Goal: Task Accomplishment & Management: Use online tool/utility

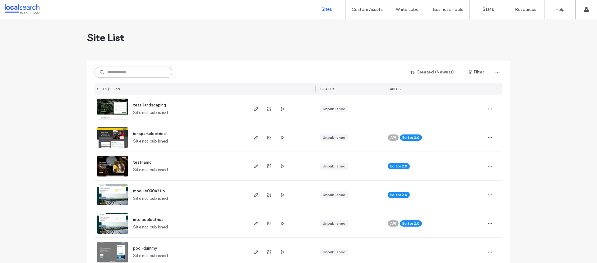
click at [120, 71] on input at bounding box center [134, 72] width 78 height 11
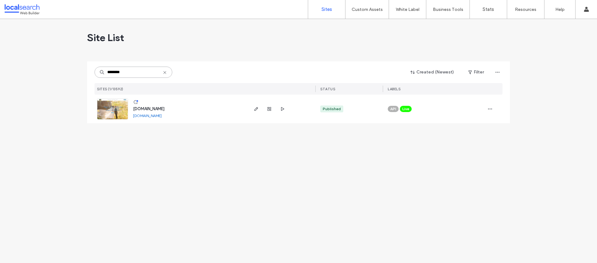
type input "********"
click at [164, 107] on span "www.cloudninecq.com.au" at bounding box center [148, 108] width 31 height 5
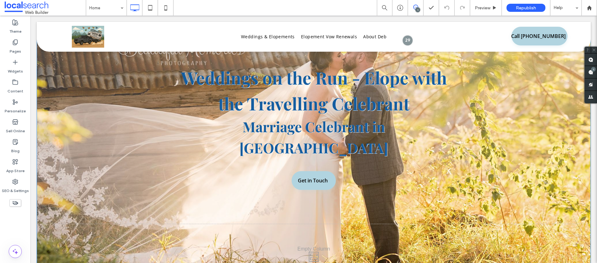
scroll to position [98, 0]
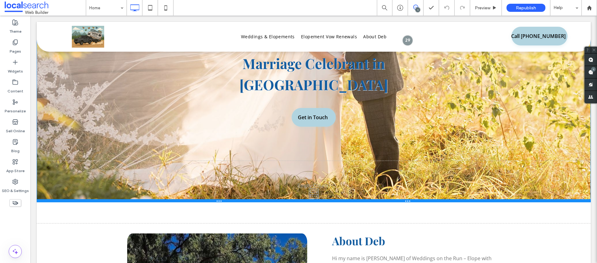
drag, startPoint x: 493, startPoint y: 233, endPoint x: 491, endPoint y: 201, distance: 31.8
click at [491, 201] on div at bounding box center [314, 200] width 554 height 3
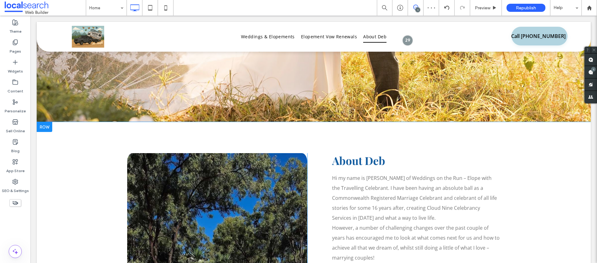
scroll to position [203, 0]
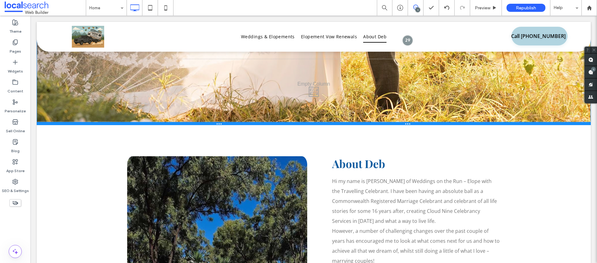
drag, startPoint x: 507, startPoint y: 96, endPoint x: 507, endPoint y: 109, distance: 13.1
click at [507, 122] on div at bounding box center [314, 123] width 554 height 3
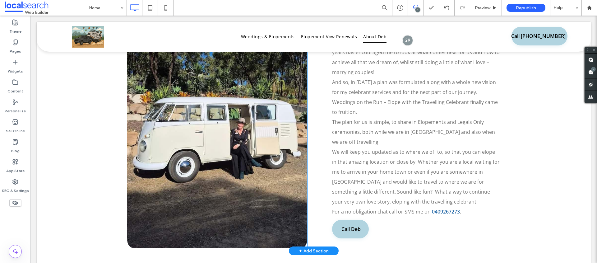
scroll to position [401, 0]
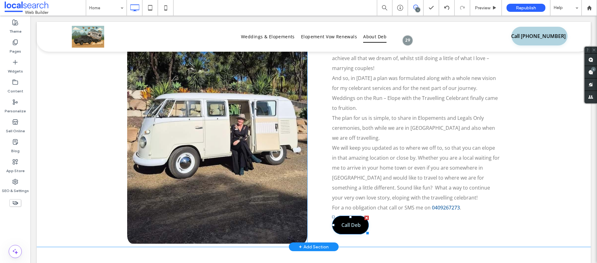
click at [350, 218] on span "Call Deb" at bounding box center [351, 224] width 32 height 13
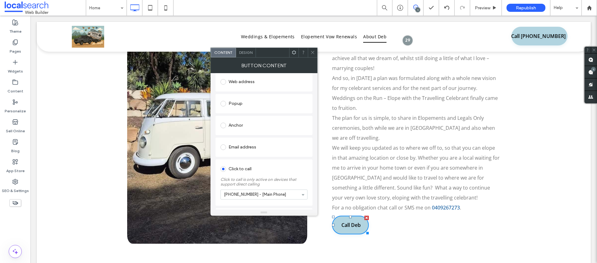
scroll to position [107, 0]
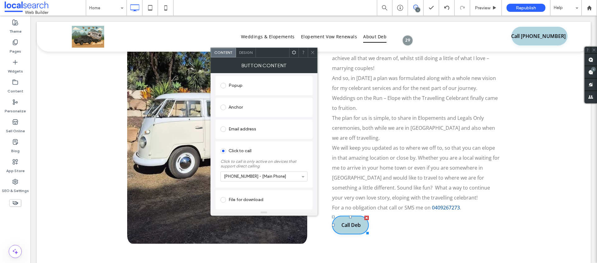
click at [314, 51] on icon at bounding box center [312, 52] width 5 height 5
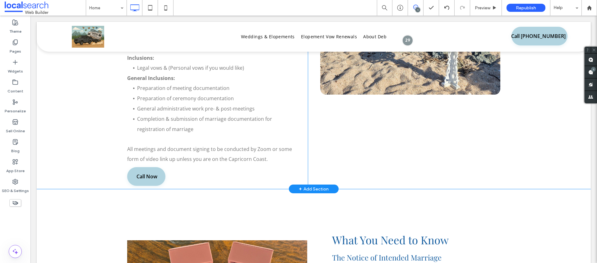
scroll to position [1132, 0]
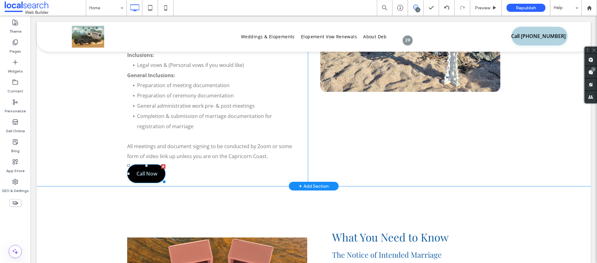
click at [153, 167] on span "Call Now" at bounding box center [146, 173] width 33 height 13
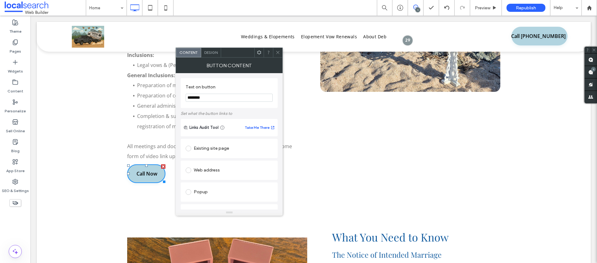
click at [219, 100] on input "********" at bounding box center [229, 98] width 87 height 8
click at [277, 51] on icon at bounding box center [278, 52] width 5 height 5
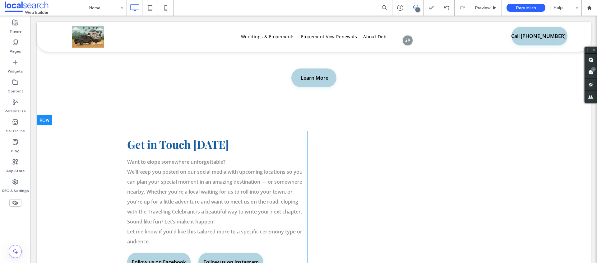
scroll to position [2214, 0]
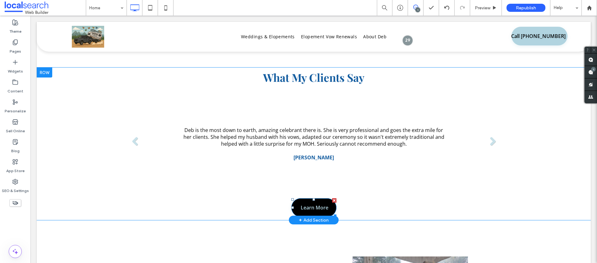
drag, startPoint x: 332, startPoint y: 190, endPoint x: 362, endPoint y: 206, distance: 33.8
click at [332, 198] on div at bounding box center [334, 200] width 4 height 4
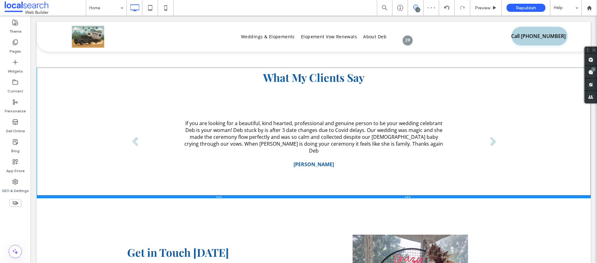
drag, startPoint x: 251, startPoint y: 185, endPoint x: 249, endPoint y: 165, distance: 20.6
click at [249, 165] on div "What My Clients Say If you are looking for a beautiful, kind hearted, professio…" at bounding box center [314, 132] width 554 height 131
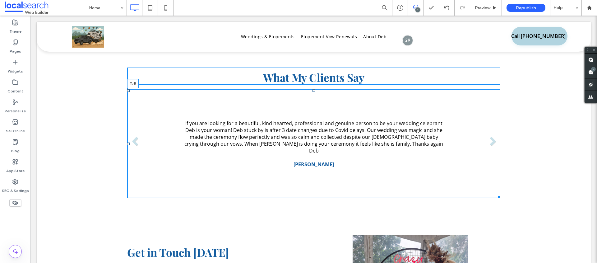
drag, startPoint x: 311, startPoint y: 79, endPoint x: 309, endPoint y: 60, distance: 19.4
click at [309, 67] on div "What My Clients Say If you are looking for a beautiful, kind hearted, professio…" at bounding box center [313, 132] width 373 height 131
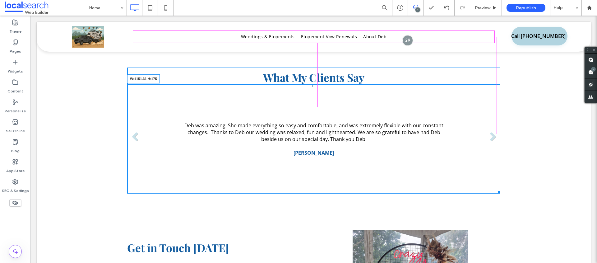
drag, startPoint x: 497, startPoint y: 180, endPoint x: 520, endPoint y: 142, distance: 44.7
click at [496, 189] on div at bounding box center [498, 191] width 5 height 5
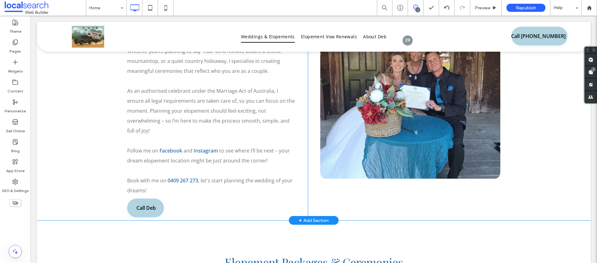
scroll to position [738, 0]
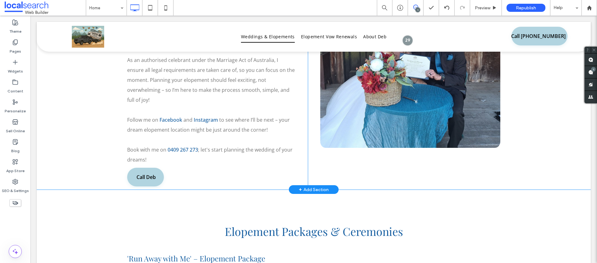
click at [186, 160] on div "Plan Your Perfect Elopement Adventure Dreaming of an intimate, stress-free elop…" at bounding box center [217, 65] width 181 height 248
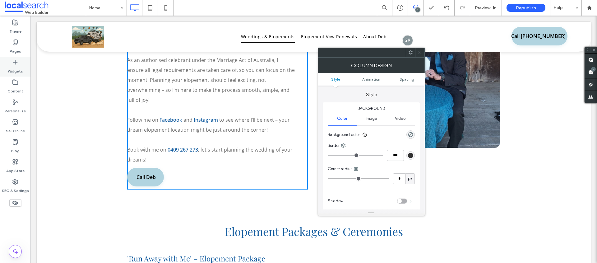
drag, startPoint x: 14, startPoint y: 66, endPoint x: 19, endPoint y: 67, distance: 4.7
click at [14, 66] on label "Widgets" at bounding box center [15, 69] width 15 height 9
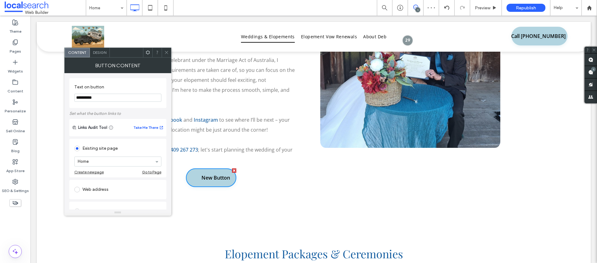
click at [107, 96] on input "**********" at bounding box center [117, 98] width 87 height 8
type input "*"
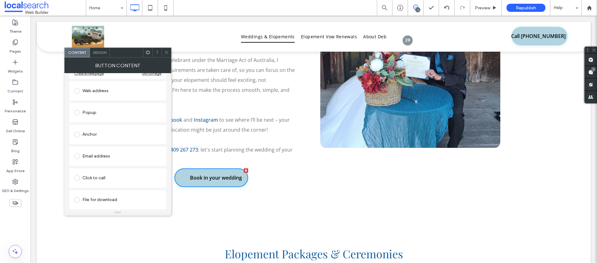
type input "**********"
click at [88, 90] on div "Web address" at bounding box center [117, 91] width 87 height 10
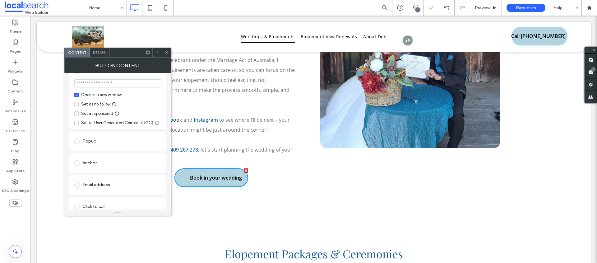
click at [92, 104] on div "Set as no follow" at bounding box center [95, 104] width 29 height 6
click at [95, 84] on input "url" at bounding box center [117, 83] width 87 height 8
type input "*******"
click at [168, 49] on span at bounding box center [166, 52] width 5 height 9
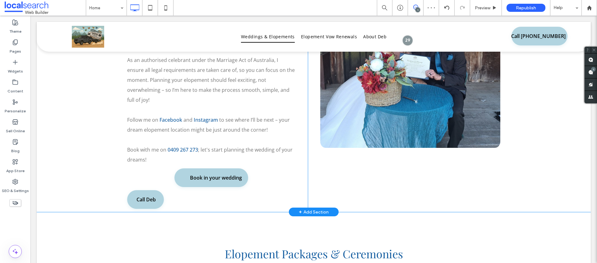
click at [243, 149] on div "Plan Your Perfect Elopement Adventure Dreaming of an intimate, stress-free elop…" at bounding box center [217, 76] width 181 height 271
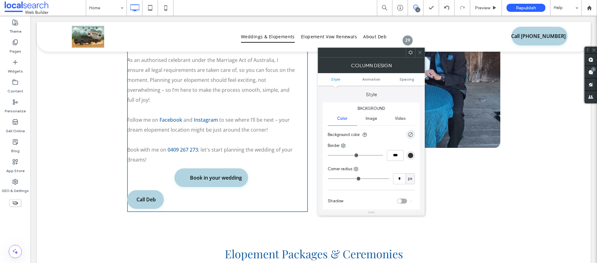
click at [419, 50] on icon at bounding box center [420, 52] width 5 height 5
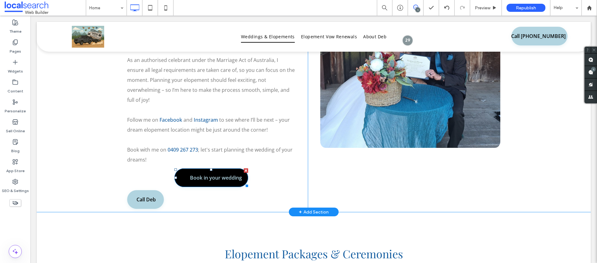
click at [244, 168] on div at bounding box center [246, 170] width 4 height 4
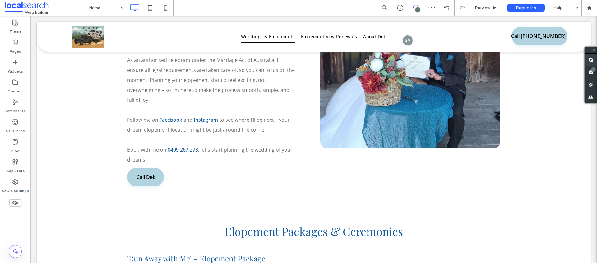
click at [590, 59] on use at bounding box center [590, 59] width 5 height 5
click at [191, 157] on div "Plan Your Perfect Elopement Adventure Dreaming of an intimate, stress-free elop…" at bounding box center [217, 65] width 181 height 248
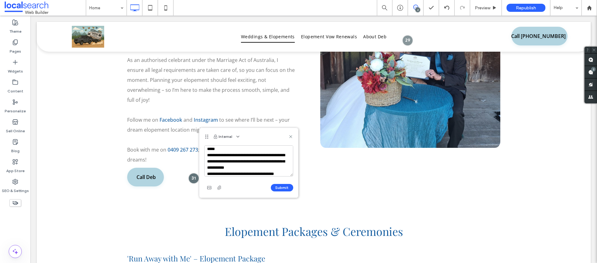
scroll to position [8, 0]
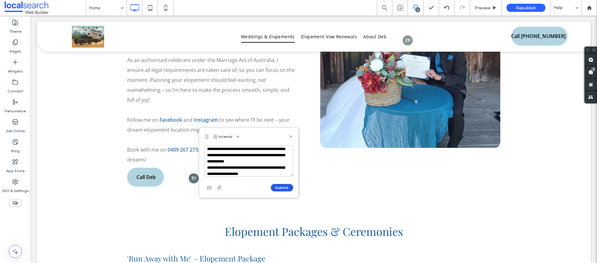
type textarea "**********"
click at [280, 189] on button "Submit" at bounding box center [282, 187] width 22 height 7
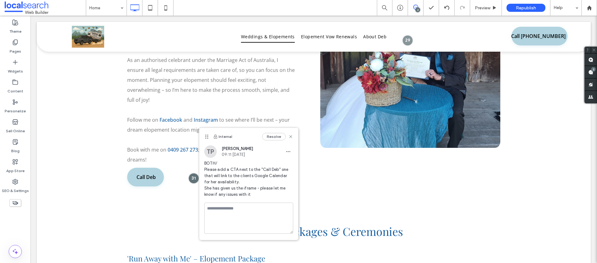
scroll to position [0, 0]
click at [289, 150] on icon "button" at bounding box center [288, 151] width 5 height 5
click at [289, 165] on span "Edit" at bounding box center [293, 167] width 8 height 6
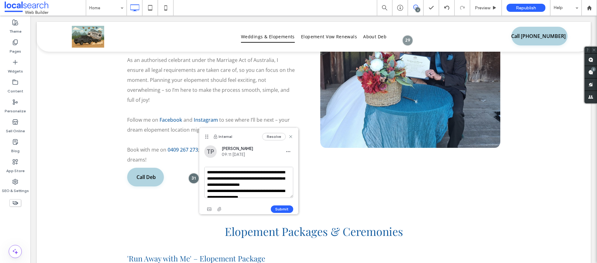
scroll to position [12, 0]
click at [269, 193] on textarea "**********" at bounding box center [248, 182] width 89 height 31
type textarea "**********"
click at [290, 210] on button "Submit" at bounding box center [282, 208] width 22 height 7
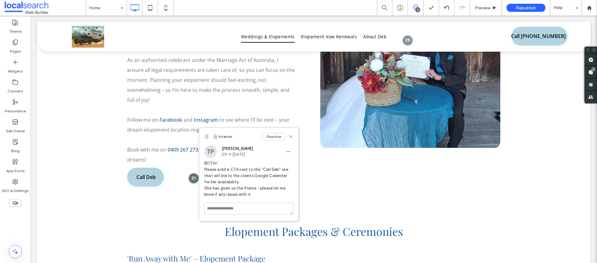
click at [235, 184] on span "BOTH/ Please add a CTA next to the "Call Deb" one that will link to the clients…" at bounding box center [248, 178] width 89 height 37
click at [289, 150] on icon "button" at bounding box center [288, 151] width 5 height 5
click at [302, 162] on div "Edit" at bounding box center [311, 168] width 55 height 12
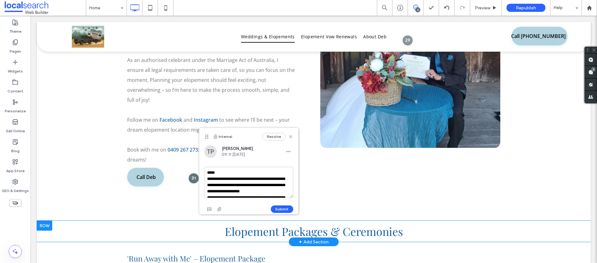
scroll to position [74, 0]
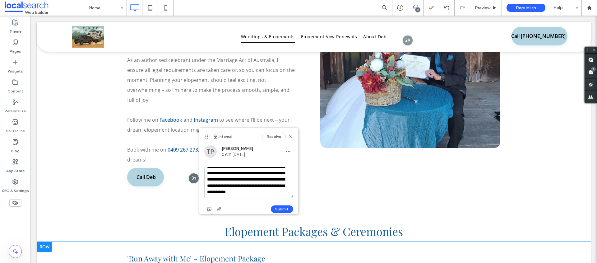
drag, startPoint x: 237, startPoint y: 188, endPoint x: 276, endPoint y: 229, distance: 57.4
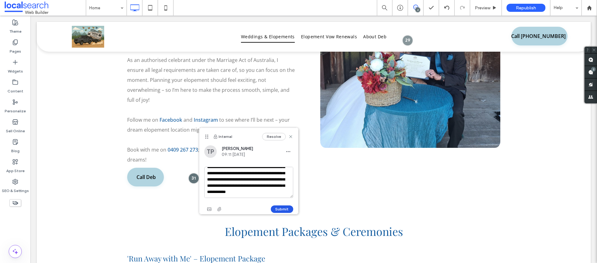
click at [280, 207] on button "Submit" at bounding box center [282, 208] width 22 height 7
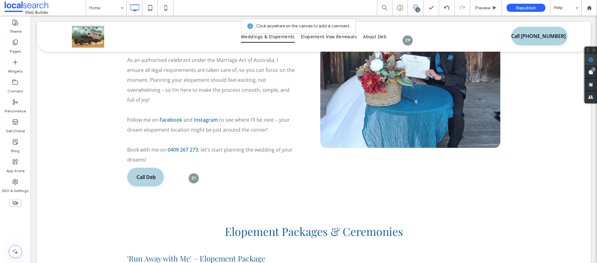
drag, startPoint x: 592, startPoint y: 60, endPoint x: 589, endPoint y: 59, distance: 3.5
click at [592, 60] on use at bounding box center [590, 59] width 5 height 5
click at [461, 34] on nav "Weddings & Elopements Elopement Vow Renewals About Deb" at bounding box center [313, 37] width 361 height 12
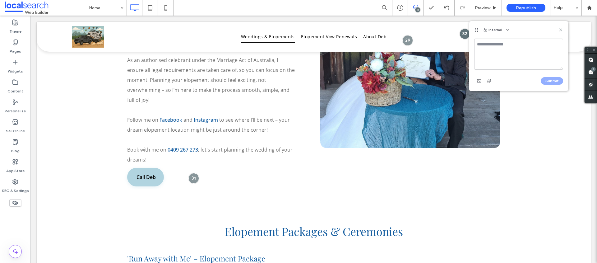
click at [489, 48] on textarea at bounding box center [518, 54] width 89 height 31
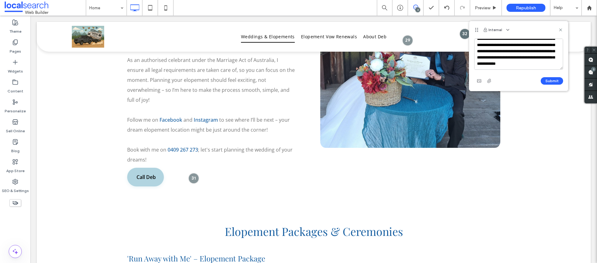
scroll to position [0, 0]
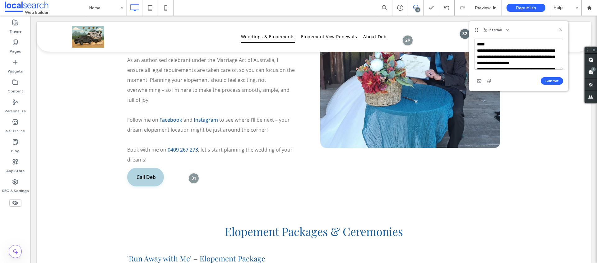
drag, startPoint x: 511, startPoint y: 50, endPoint x: 522, endPoint y: 41, distance: 13.7
click at [505, 55] on textarea "**********" at bounding box center [518, 54] width 89 height 31
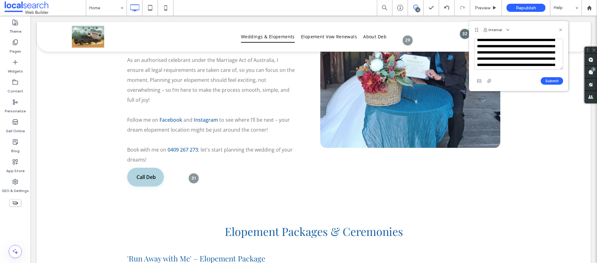
scroll to position [65, 0]
type textarea "**********"
click at [554, 80] on button "Submit" at bounding box center [552, 80] width 22 height 7
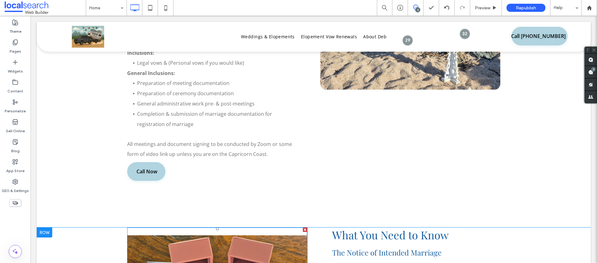
scroll to position [1134, 0]
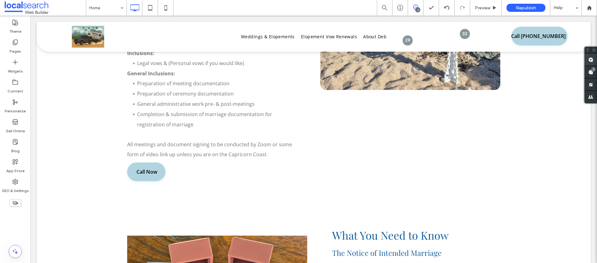
click at [591, 60] on use at bounding box center [590, 59] width 5 height 5
click at [213, 151] on div "'Run Away with Me' – Elopement Package The ‘Run Away With Me’ experience gives …" at bounding box center [217, 18] width 181 height 332
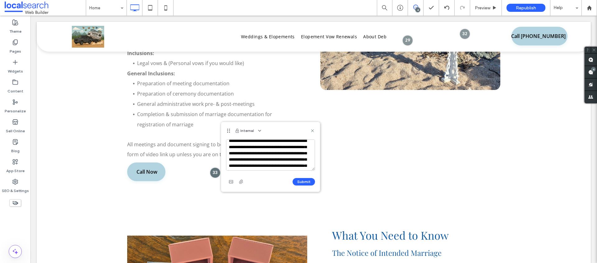
scroll to position [0, 0]
click at [230, 158] on textarea "**********" at bounding box center [270, 154] width 89 height 31
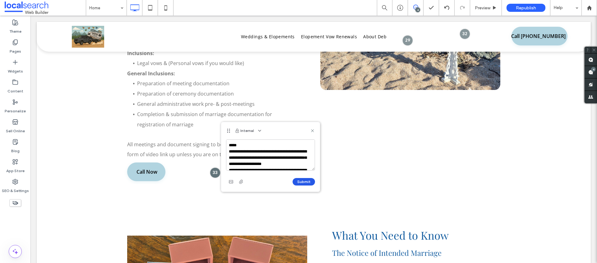
type textarea "**********"
click at [307, 182] on button "Submit" at bounding box center [304, 181] width 22 height 7
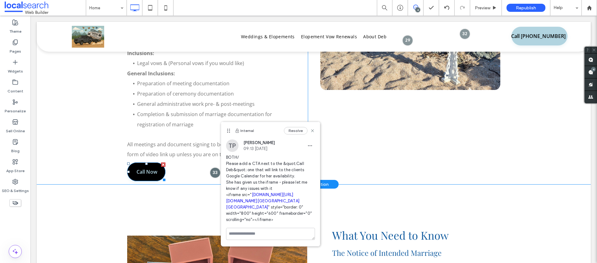
click at [145, 165] on span "Call Now" at bounding box center [146, 171] width 33 height 13
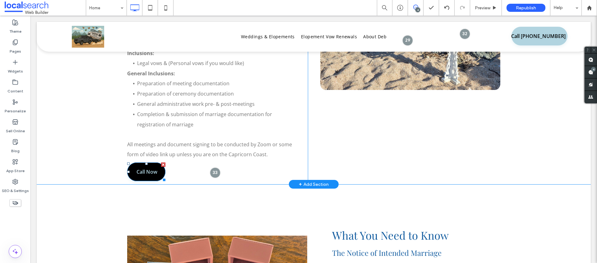
drag, startPoint x: 127, startPoint y: 153, endPoint x: 135, endPoint y: 151, distance: 7.7
click at [127, 162] on link "Call Now" at bounding box center [146, 171] width 38 height 19
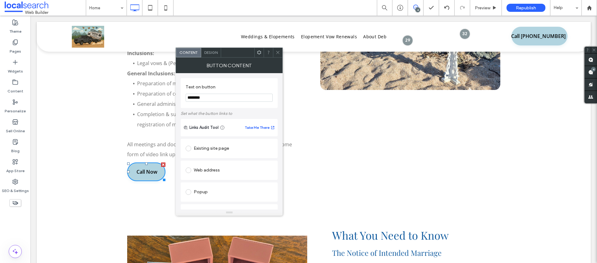
click at [220, 97] on input "********" at bounding box center [229, 98] width 87 height 8
type input "********"
click at [278, 51] on icon at bounding box center [278, 52] width 5 height 5
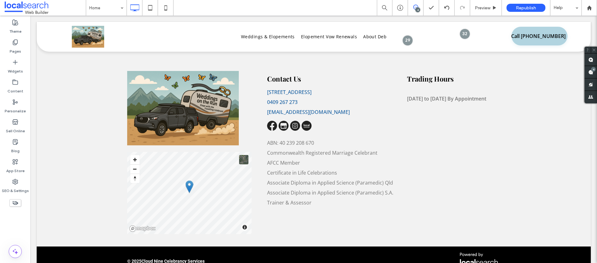
scroll to position [3304, 0]
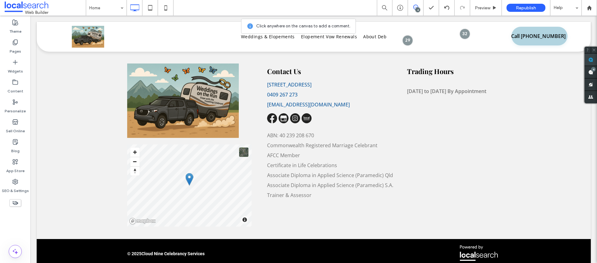
click at [592, 60] on use at bounding box center [590, 59] width 5 height 5
drag, startPoint x: 428, startPoint y: 123, endPoint x: 433, endPoint y: 123, distance: 5.3
click at [428, 122] on div "Trading Hours Monday to Sunday By Appointment Click To Paste" at bounding box center [453, 144] width 93 height 163
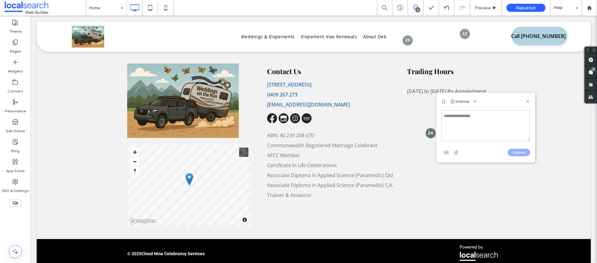
type textarea "*"
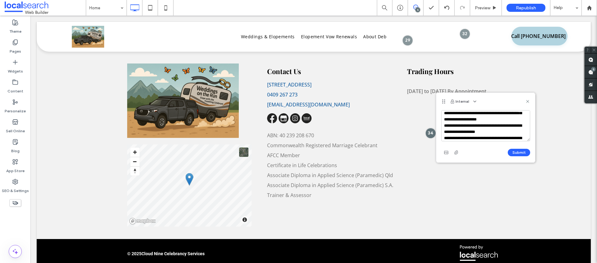
scroll to position [0, 0]
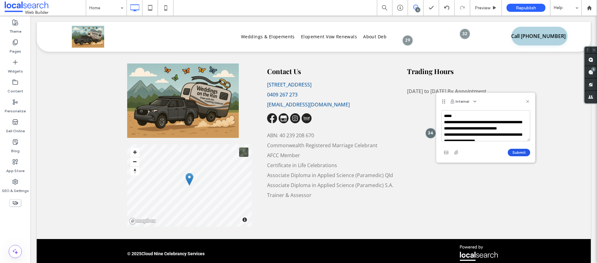
type textarea "**********"
click at [515, 150] on button "Submit" at bounding box center [519, 152] width 22 height 7
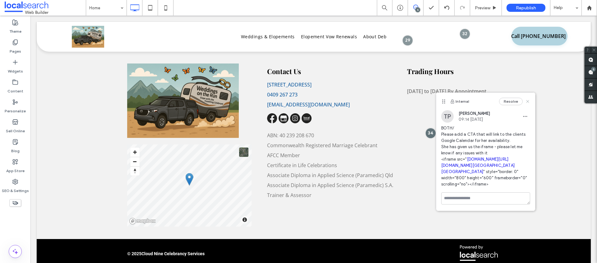
click at [527, 100] on icon at bounding box center [527, 101] width 5 height 5
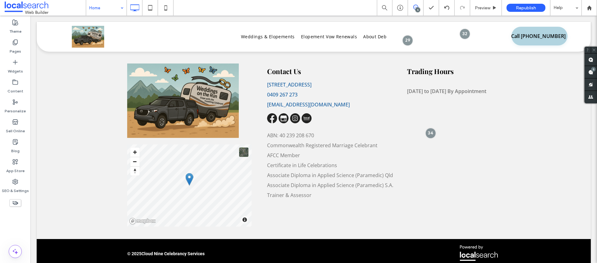
scroll to position [3303, 0]
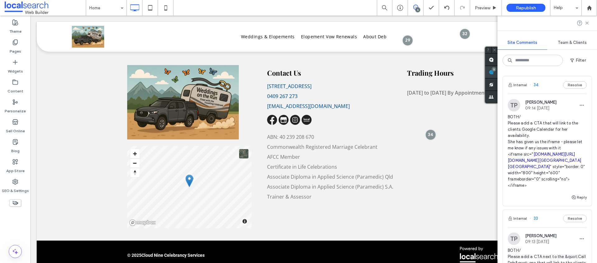
click at [498, 69] on div "5" at bounding box center [491, 72] width 12 height 12
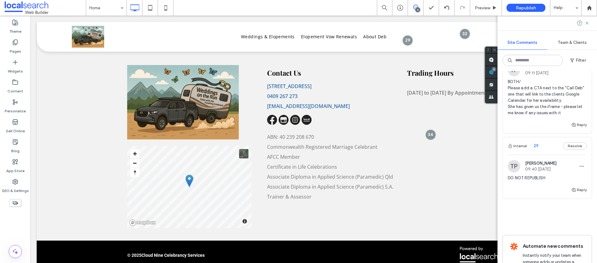
scroll to position [437, 0]
click at [521, 57] on div "Internal 31 Resolve" at bounding box center [547, 48] width 89 height 17
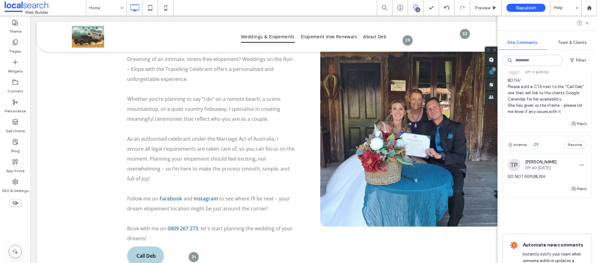
scroll to position [745, 0]
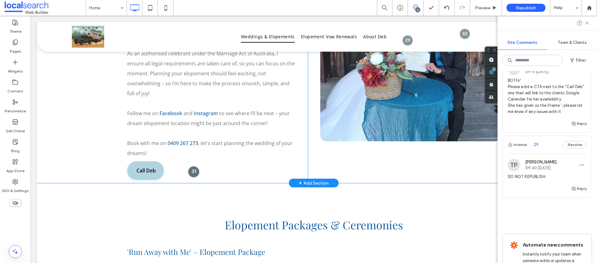
click at [196, 166] on div at bounding box center [194, 172] width 12 height 12
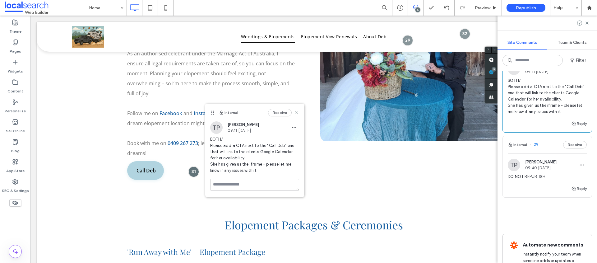
click at [297, 113] on icon at bounding box center [296, 112] width 5 height 5
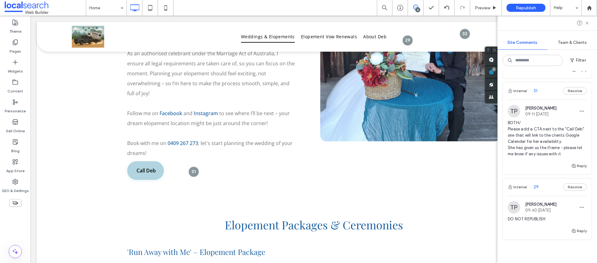
scroll to position [355, 0]
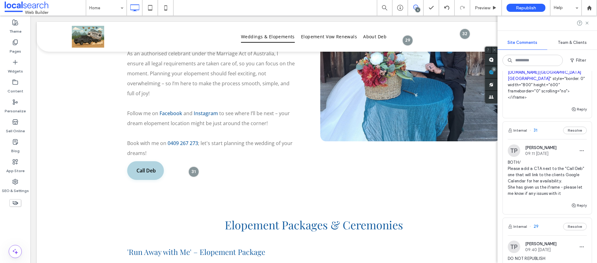
click at [576, 70] on div "Site Comments Team & Clients Filter Internal 34 Resolve TP Tina Potter 09:14 Se…" at bounding box center [548, 139] width 100 height 247
click at [579, 20] on icon "button" at bounding box center [581, 17] width 5 height 5
click at [566, 87] on div "Edit" at bounding box center [553, 89] width 55 height 12
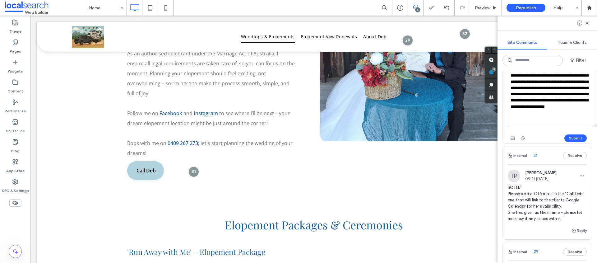
drag, startPoint x: 579, startPoint y: 119, endPoint x: 586, endPoint y: 178, distance: 59.5
click at [593, 181] on div "Internal 34 Resolve TP Tina Potter 09:14 Sep 15 2025 BOTH/ Please add a CTA tha…" at bounding box center [548, 167] width 100 height 192
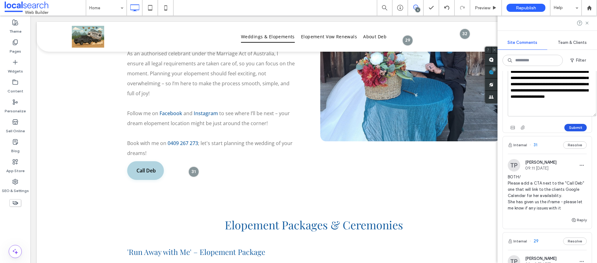
drag, startPoint x: 510, startPoint y: 98, endPoint x: 582, endPoint y: 181, distance: 110.0
click at [580, 132] on div "**********" at bounding box center [547, 77] width 79 height 110
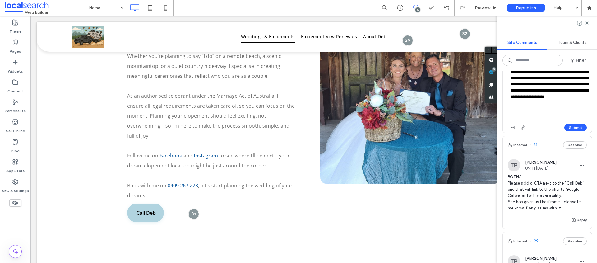
scroll to position [0, 0]
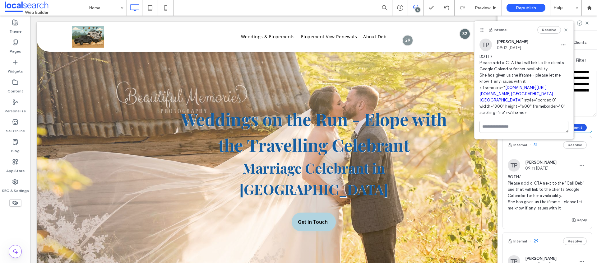
click at [572, 131] on button "Submit" at bounding box center [575, 127] width 22 height 7
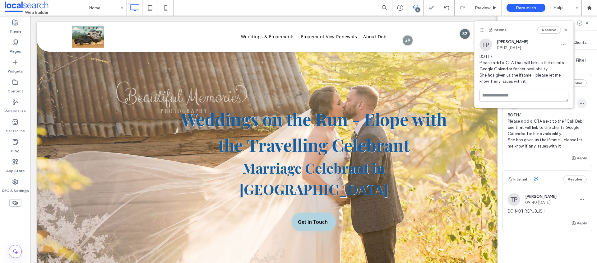
click at [579, 106] on icon "button" at bounding box center [581, 103] width 5 height 5
click at [568, 171] on div "Edit" at bounding box center [553, 175] width 55 height 12
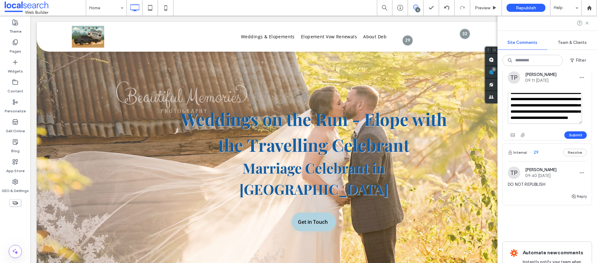
scroll to position [93, 0]
click at [571, 139] on button "Submit" at bounding box center [575, 134] width 22 height 7
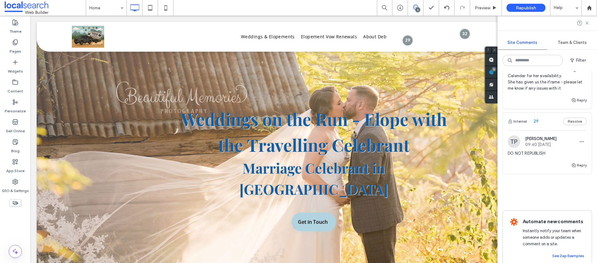
scroll to position [454, 0]
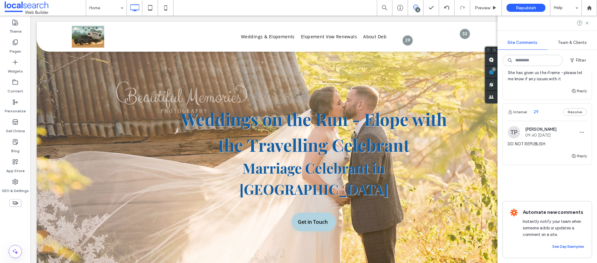
click at [567, 82] on span "BOTH/ Please add a CTA next to the "Call Deb" one that will link to the clients…" at bounding box center [547, 63] width 79 height 37
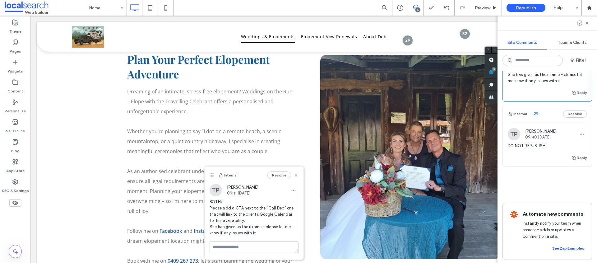
scroll to position [427, 0]
click at [580, 41] on use "button" at bounding box center [582, 40] width 4 height 1
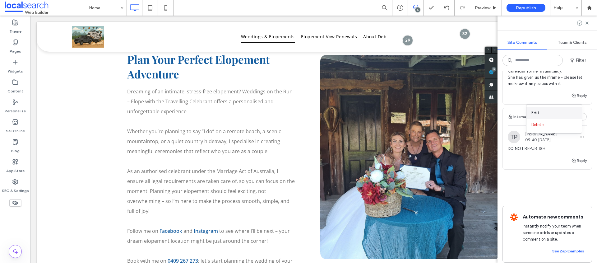
click at [562, 114] on div "Edit" at bounding box center [553, 113] width 55 height 12
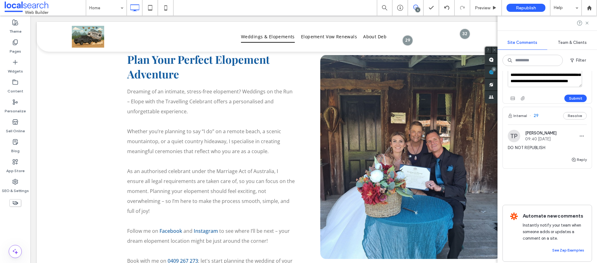
scroll to position [93, 0]
click at [572, 102] on button "Submit" at bounding box center [575, 98] width 22 height 7
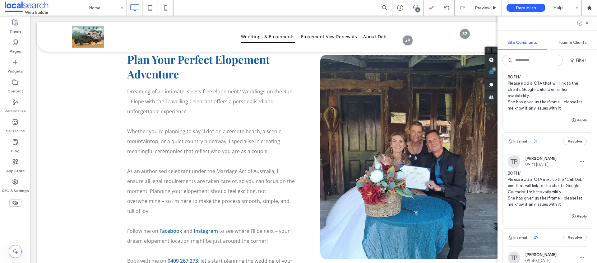
scroll to position [0, 0]
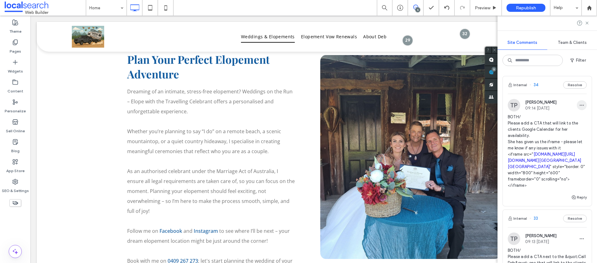
click at [577, 101] on span "button" at bounding box center [582, 105] width 10 height 10
click at [566, 121] on div "Edit" at bounding box center [553, 121] width 55 height 12
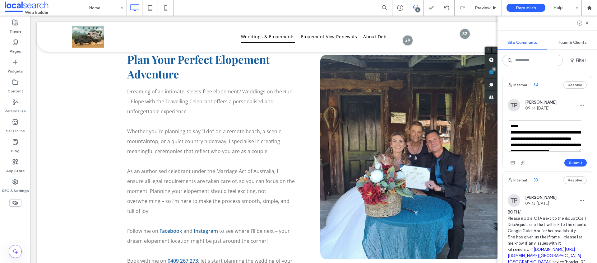
scroll to position [105, 0]
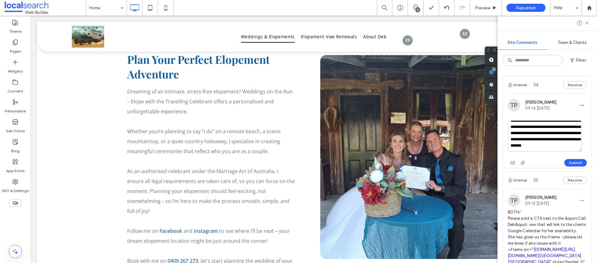
click at [533, 148] on textarea "**********" at bounding box center [545, 135] width 74 height 31
drag, startPoint x: 555, startPoint y: 150, endPoint x: 502, endPoint y: 146, distance: 52.7
click at [502, 146] on div "**********" at bounding box center [547, 122] width 90 height 92
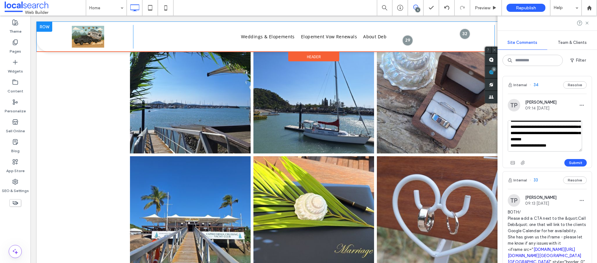
scroll to position [3283, 0]
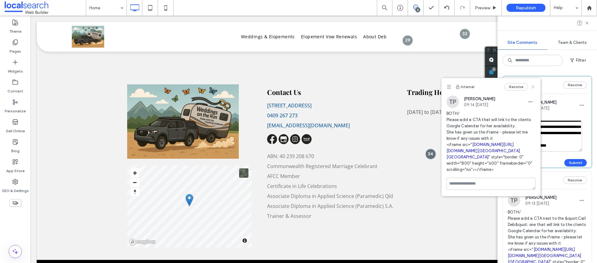
type textarea "**********"
click at [534, 86] on icon at bounding box center [532, 86] width 5 height 5
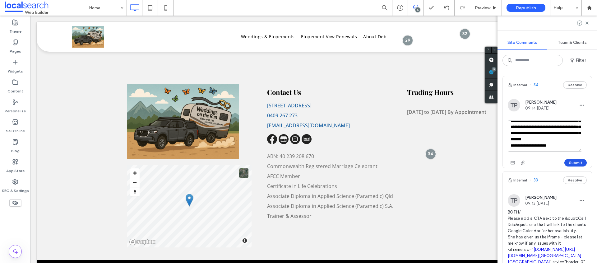
click at [576, 161] on button "Submit" at bounding box center [575, 162] width 22 height 7
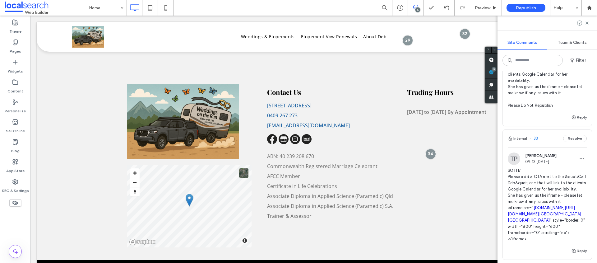
scroll to position [60, 0]
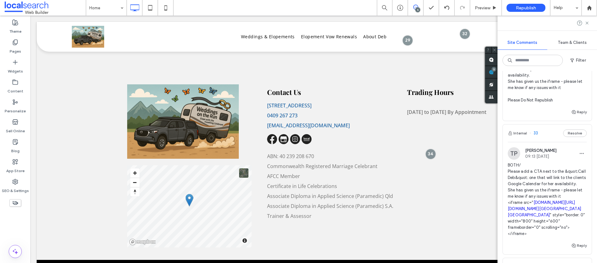
drag, startPoint x: 578, startPoint y: 153, endPoint x: 569, endPoint y: 160, distance: 11.0
click at [580, 153] on use "button" at bounding box center [582, 153] width 4 height 1
click at [564, 164] on div "Edit" at bounding box center [553, 170] width 55 height 12
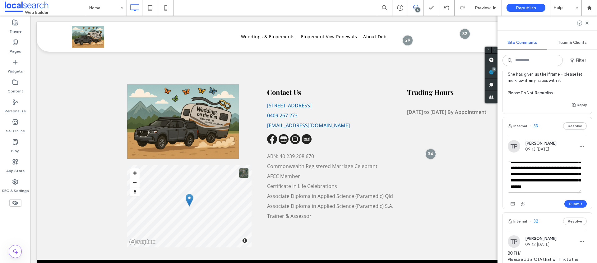
scroll to position [74, 0]
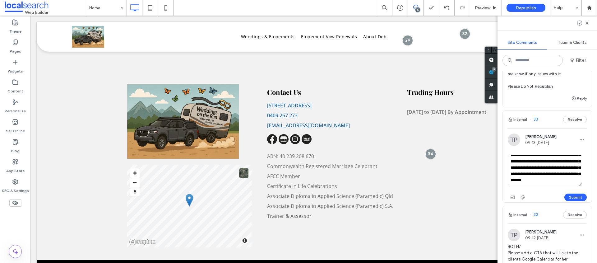
click at [550, 183] on textarea "**********" at bounding box center [545, 170] width 74 height 31
type textarea "**********"
click at [571, 197] on button "Submit" at bounding box center [575, 196] width 22 height 7
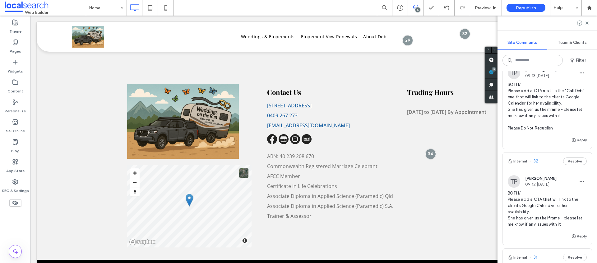
scroll to position [142, 0]
click at [581, 180] on span "button" at bounding box center [582, 180] width 10 height 10
click at [567, 198] on div "Edit" at bounding box center [553, 197] width 55 height 12
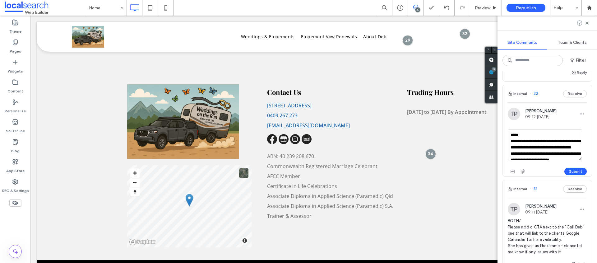
scroll to position [191, 0]
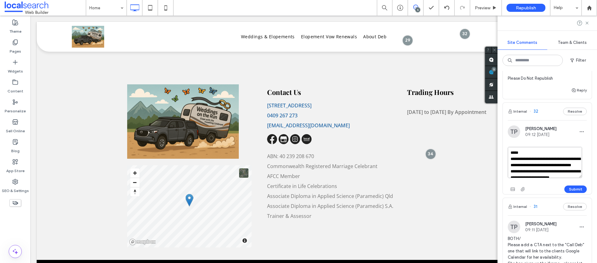
click at [574, 178] on div "**********" at bounding box center [547, 163] width 79 height 32
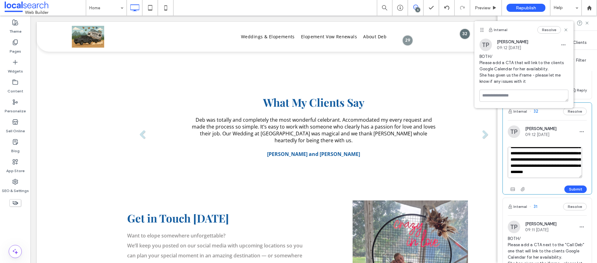
scroll to position [108, 0]
paste textarea "**********"
type textarea "**********"
click at [568, 189] on button "Submit" at bounding box center [575, 188] width 22 height 7
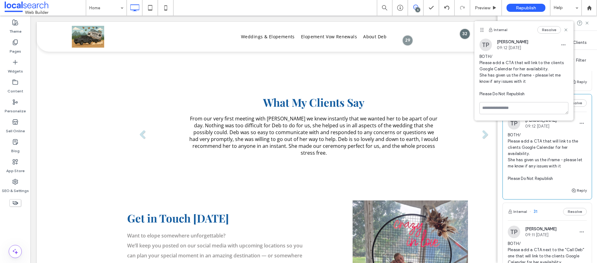
scroll to position [256, 0]
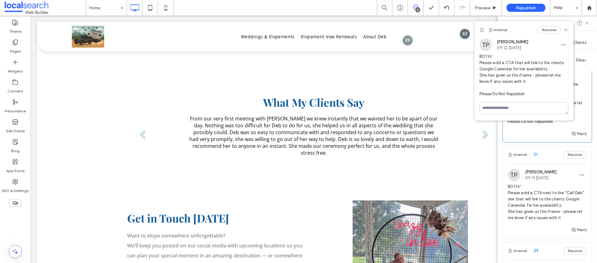
click at [566, 29] on icon at bounding box center [565, 29] width 5 height 5
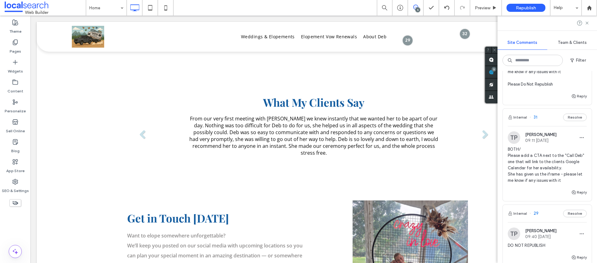
scroll to position [297, 0]
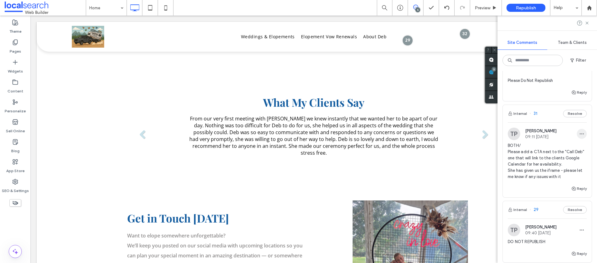
click at [579, 133] on icon "button" at bounding box center [581, 133] width 5 height 5
click at [567, 149] on div "Edit" at bounding box center [553, 150] width 55 height 12
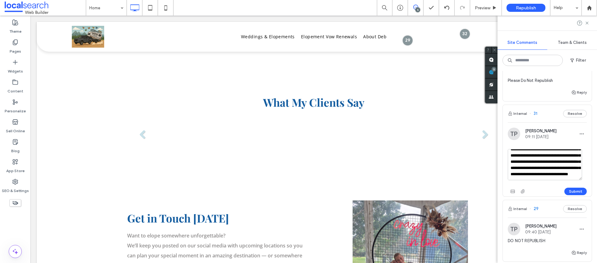
scroll to position [93, 0]
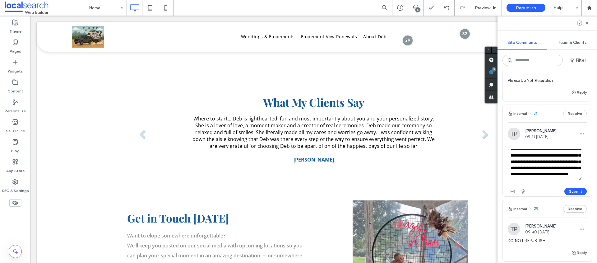
click at [542, 176] on textarea "**********" at bounding box center [545, 164] width 74 height 31
type textarea "**********"
click at [578, 191] on button "Submit" at bounding box center [575, 191] width 22 height 7
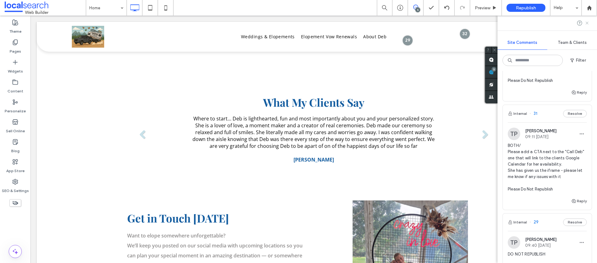
click at [588, 23] on use at bounding box center [587, 22] width 3 height 3
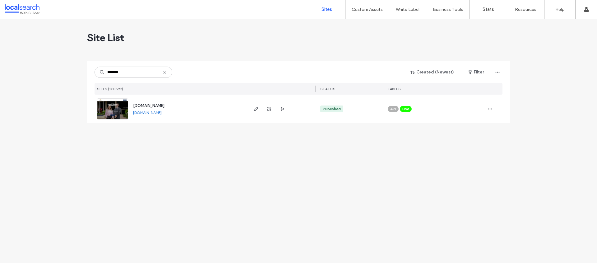
type input "*******"
click at [164, 107] on span "www.southmac.com.au" at bounding box center [148, 105] width 31 height 5
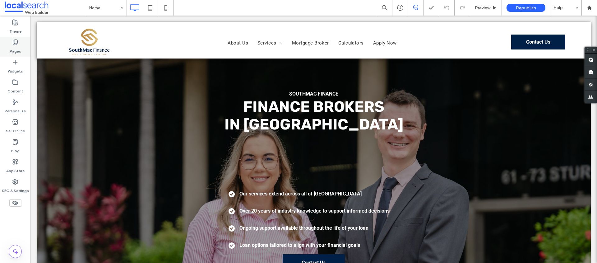
click at [13, 44] on use at bounding box center [15, 42] width 4 height 5
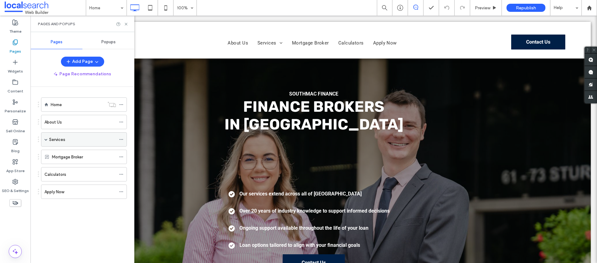
click at [47, 139] on span at bounding box center [45, 139] width 3 height 3
